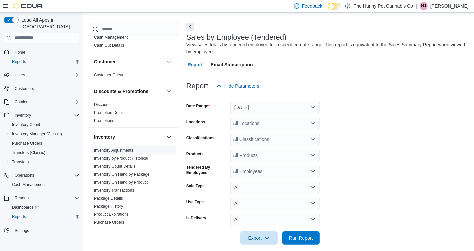
scroll to position [24, 0]
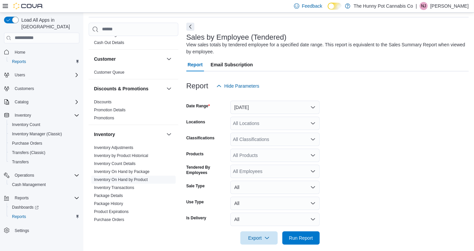
click at [131, 177] on span "Inventory On Hand by Product" at bounding box center [121, 179] width 54 height 5
click at [122, 180] on link "Inventory On Hand by Product" at bounding box center [121, 179] width 54 height 5
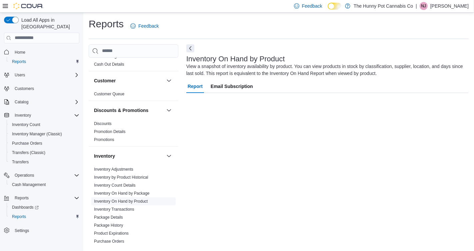
click at [122, 180] on span "Inventory by Product Historical" at bounding box center [133, 177] width 84 height 8
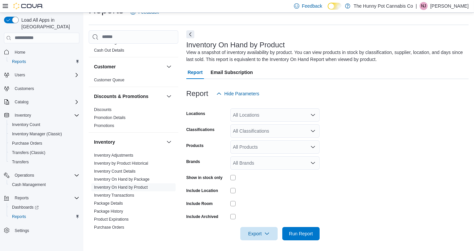
scroll to position [17, 0]
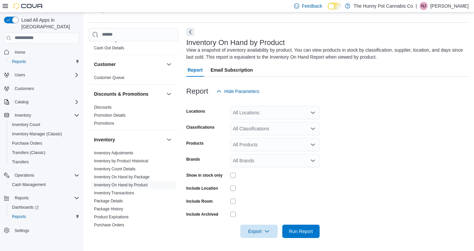
click at [266, 115] on div "All Locations" at bounding box center [274, 112] width 89 height 13
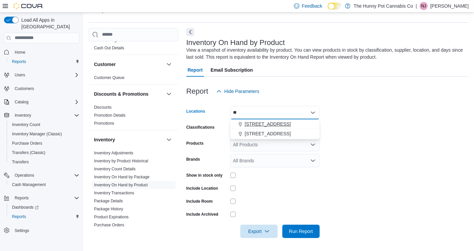
type input "**"
click at [259, 123] on span "[STREET_ADDRESS]" at bounding box center [268, 124] width 46 height 7
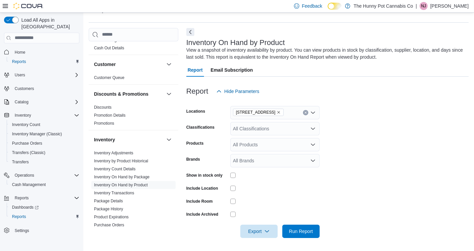
click at [354, 92] on div "Report Hide Parameters" at bounding box center [327, 91] width 282 height 13
click at [259, 231] on span "Export" at bounding box center [258, 230] width 29 height 13
click at [261, 192] on span "Export to Excel" at bounding box center [259, 190] width 30 height 5
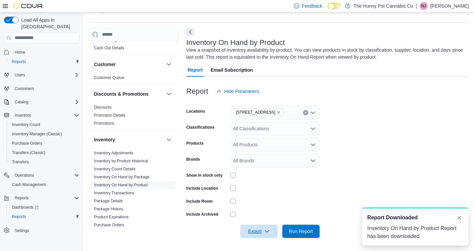
scroll to position [0, 0]
